Goal: Find specific page/section: Find specific page/section

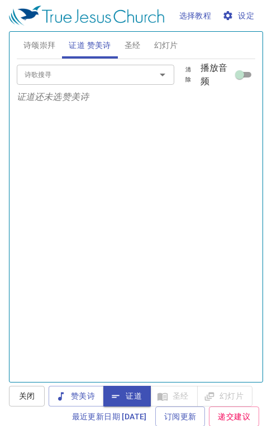
scroll to position [500, 0]
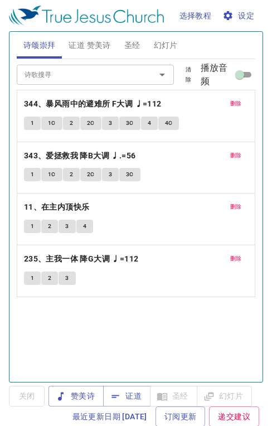
click at [89, 43] on span "证道 赞美诗" at bounding box center [90, 45] width 42 height 14
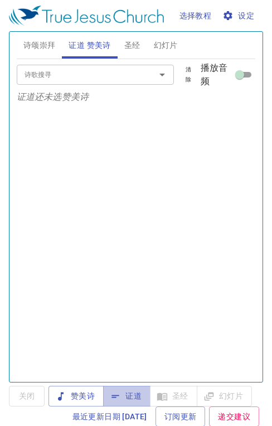
click at [129, 397] on span "证道" at bounding box center [127, 396] width 30 height 14
